Goal: Information Seeking & Learning: Learn about a topic

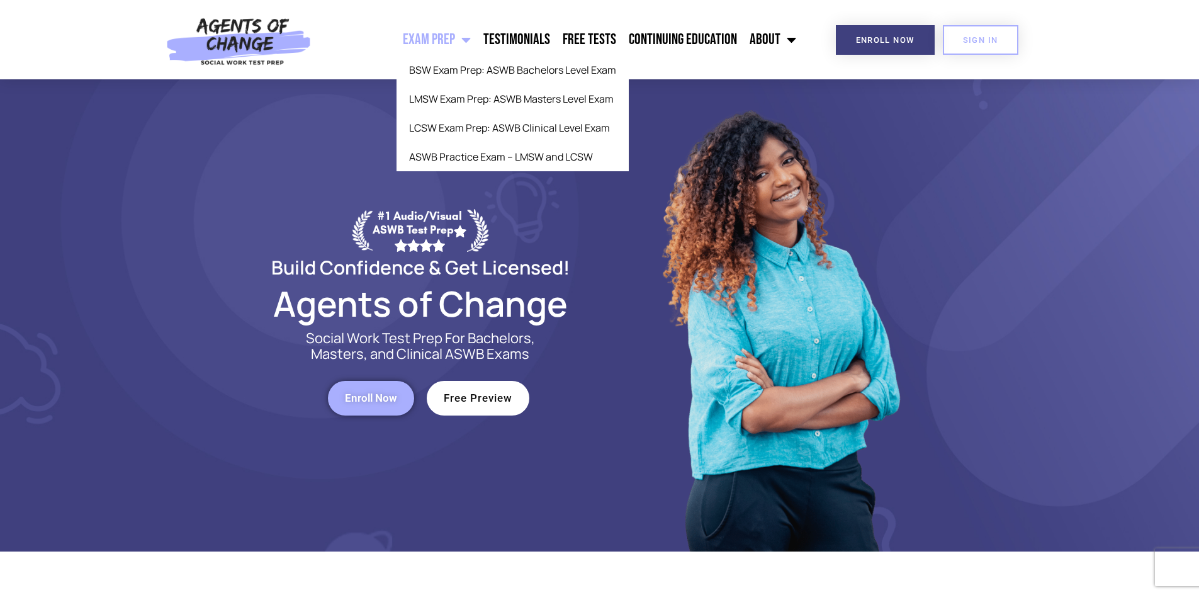
click at [468, 36] on span "Menu" at bounding box center [463, 40] width 16 height 28
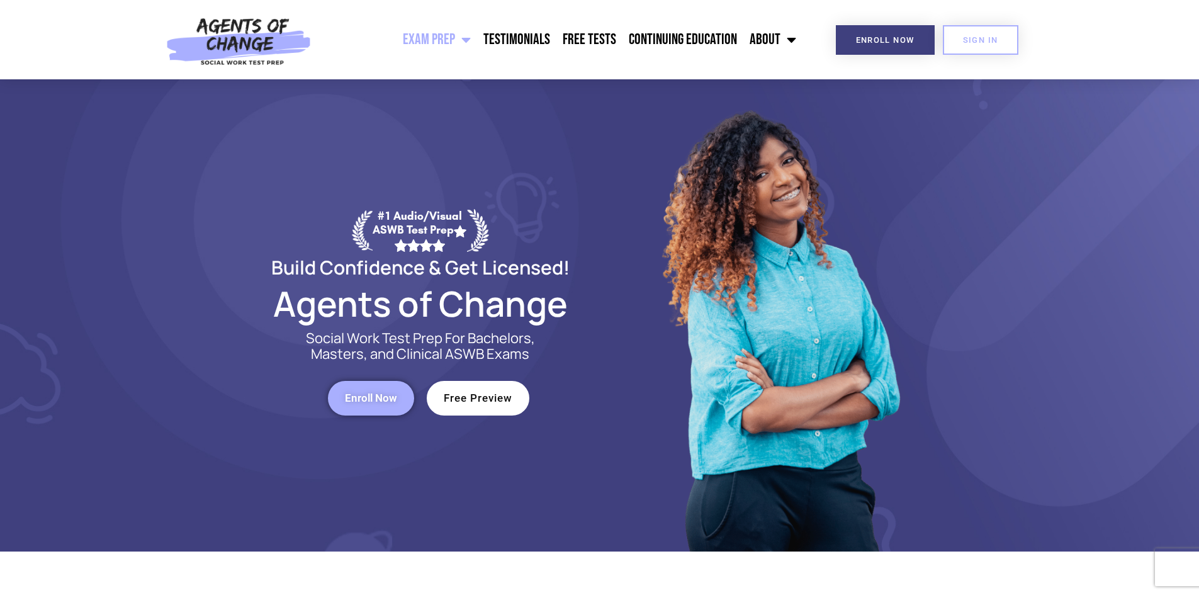
click at [466, 39] on span "Menu" at bounding box center [463, 40] width 16 height 28
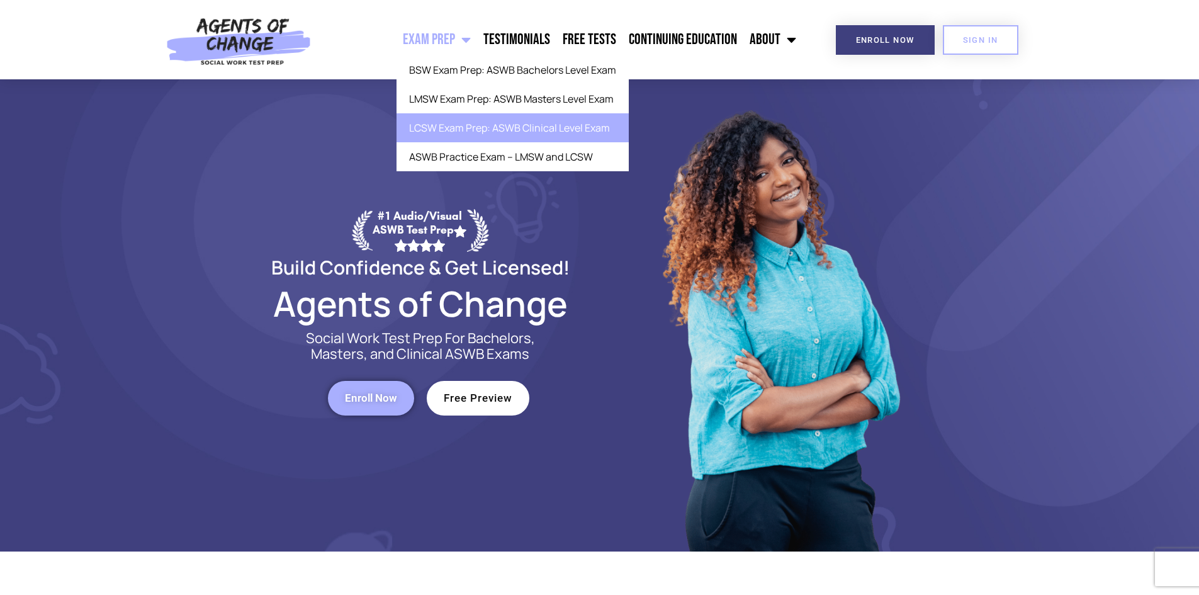
click at [453, 134] on link "LCSW Exam Prep: ASWB Clinical Level Exam" at bounding box center [513, 127] width 232 height 29
